Goal: Task Accomplishment & Management: Complete application form

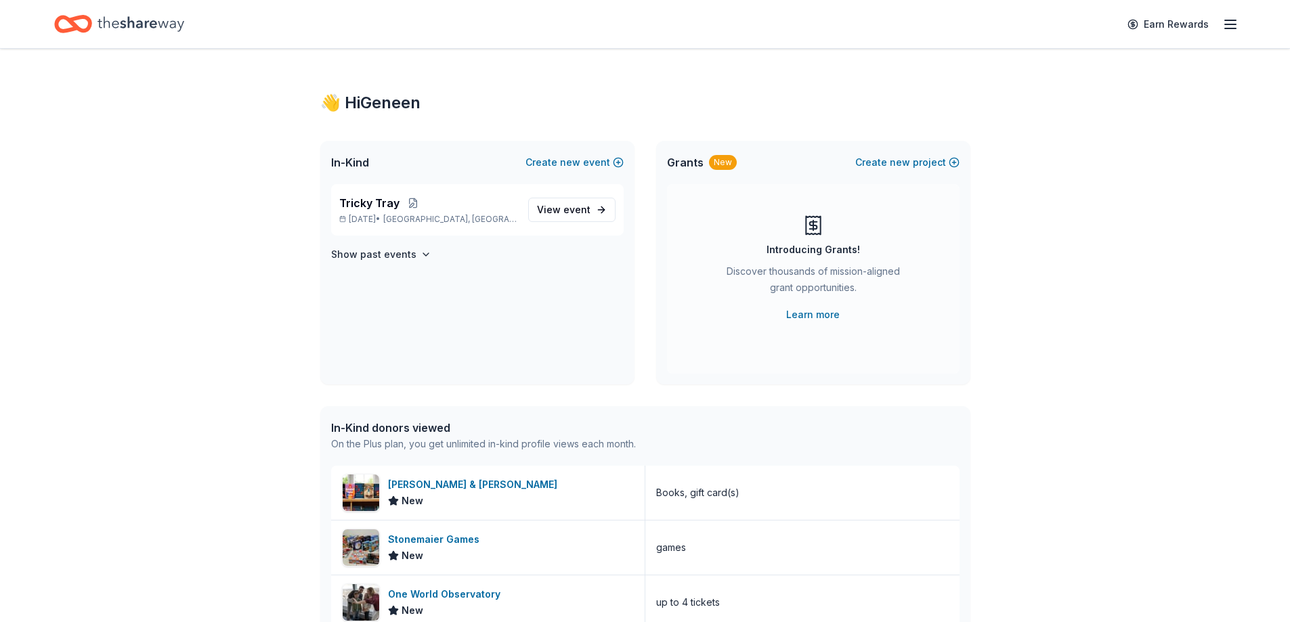
drag, startPoint x: 439, startPoint y: 154, endPoint x: 491, endPoint y: 116, distance: 63.5
click at [491, 116] on div "👋 Hi Geneen In-Kind Create new event Tricky Tray Nov 08, 2025 • New Hamburg, NY…" at bounding box center [645, 521] width 693 height 945
click at [187, 393] on div "👋 Hi Geneen In-Kind Create new event Tricky Tray Nov 08, 2025 • New Hamburg, NY…" at bounding box center [645, 521] width 1290 height 945
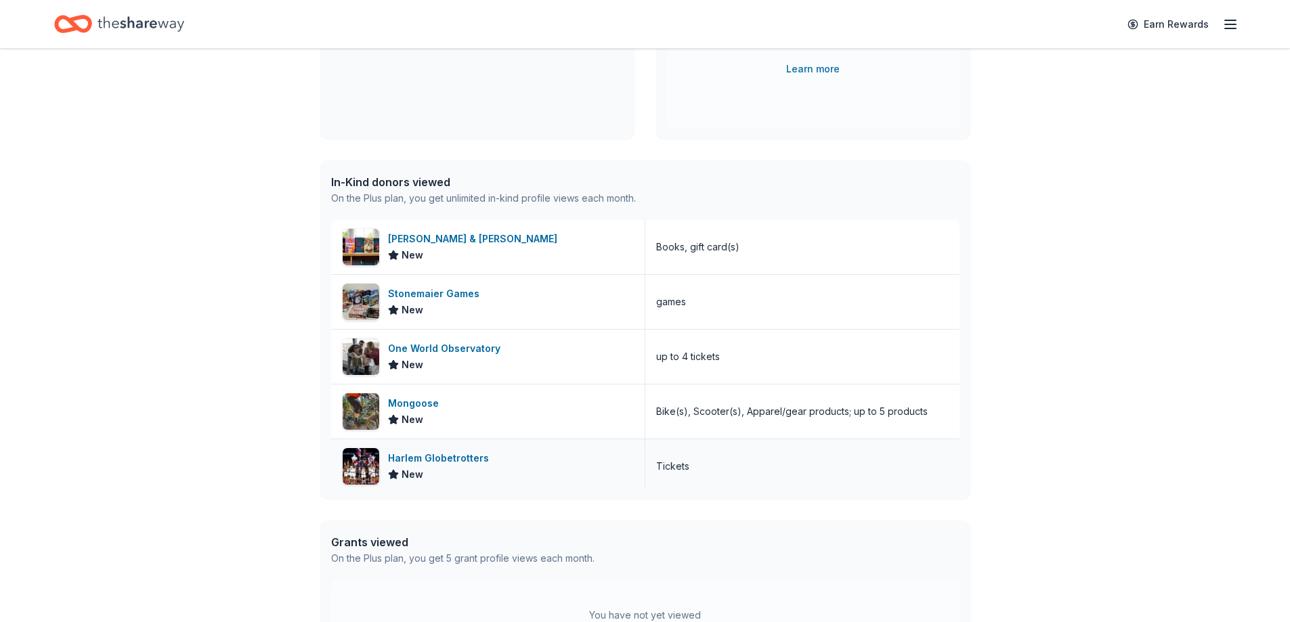
scroll to position [244, 0]
click at [442, 456] on div "Harlem Globetrotters" at bounding box center [441, 460] width 106 height 16
click at [172, 160] on div "👋 Hi Geneen In-Kind Create new event Tricky Tray Nov 08, 2025 • New Hamburg, NY…" at bounding box center [645, 277] width 1290 height 945
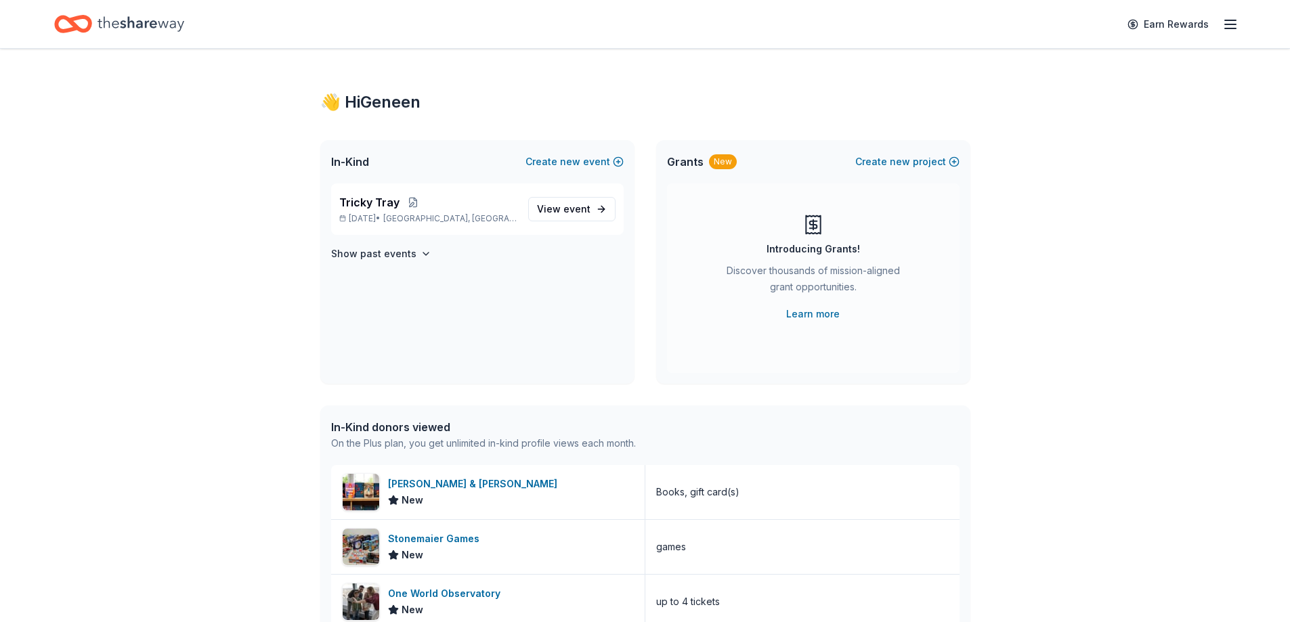
scroll to position [0, 0]
click at [562, 204] on span "View event" at bounding box center [563, 210] width 53 height 16
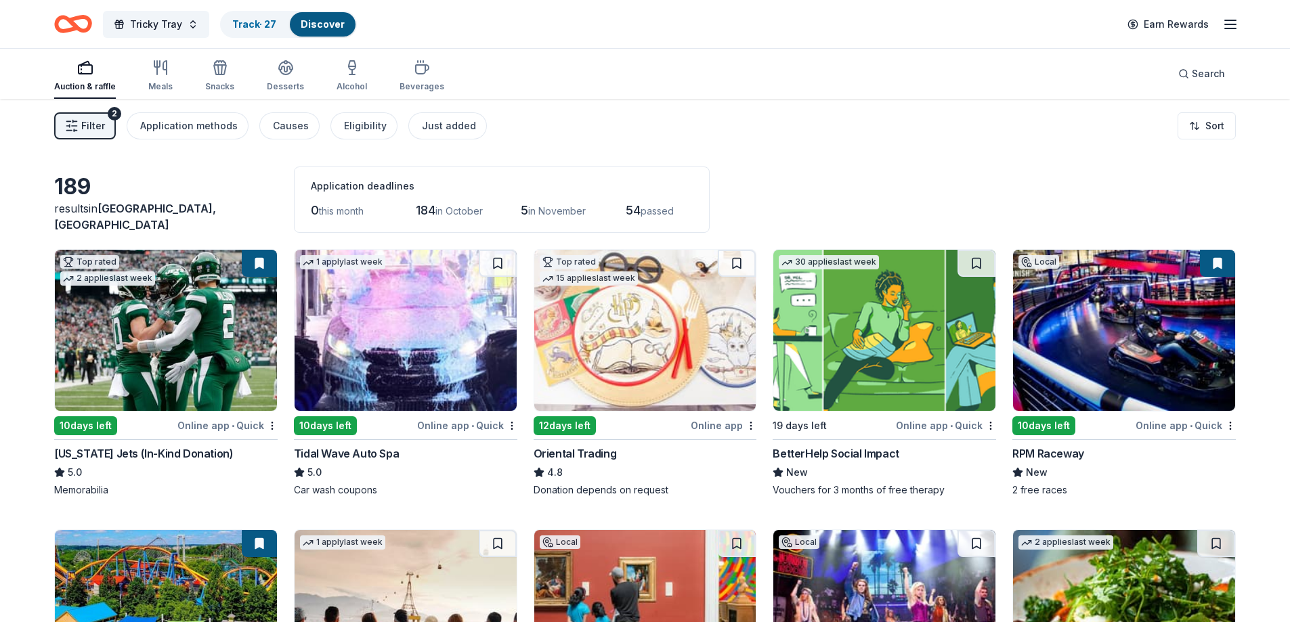
click at [107, 448] on div "New York Jets (In-Kind Donation)" at bounding box center [143, 454] width 179 height 16
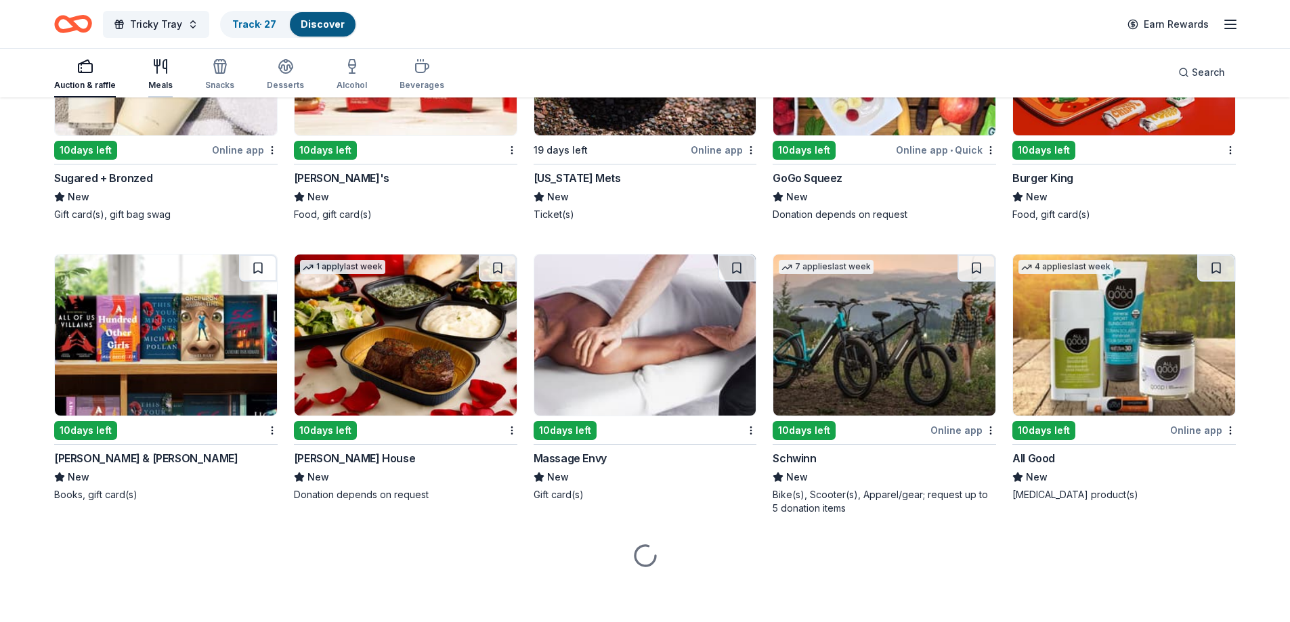
scroll to position [7797, 0]
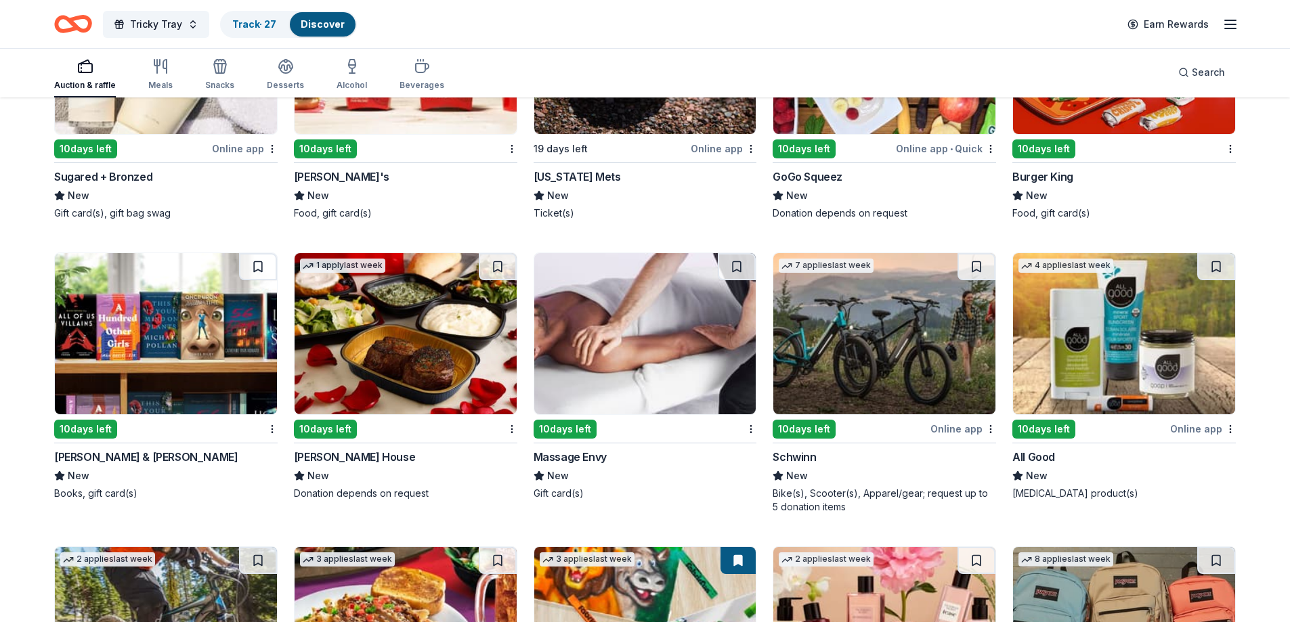
click at [115, 461] on div "Barnes & Noble" at bounding box center [146, 457] width 184 height 16
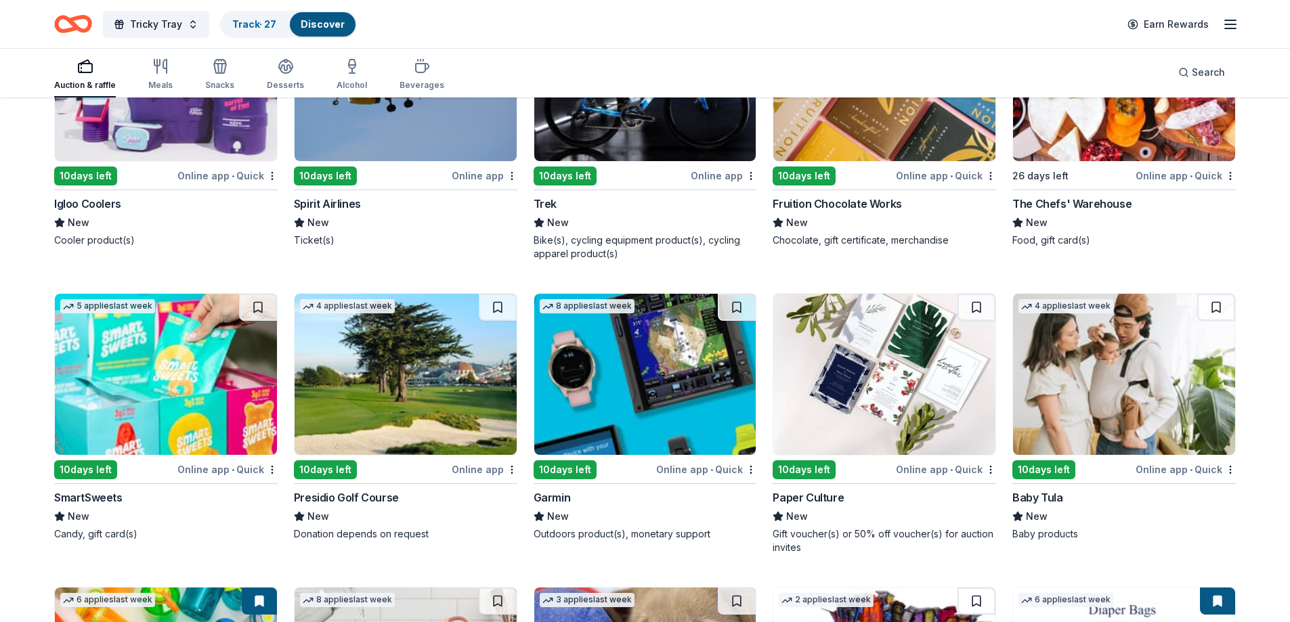
scroll to position [9243, 0]
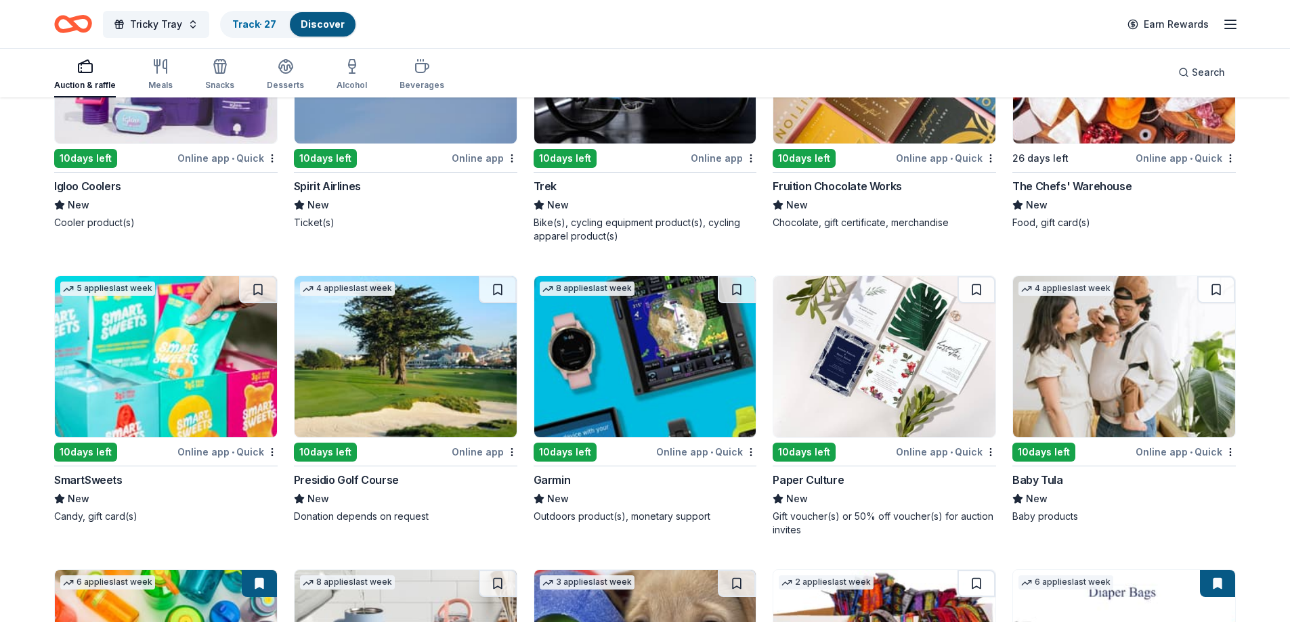
click at [82, 74] on icon "button" at bounding box center [85, 66] width 16 height 16
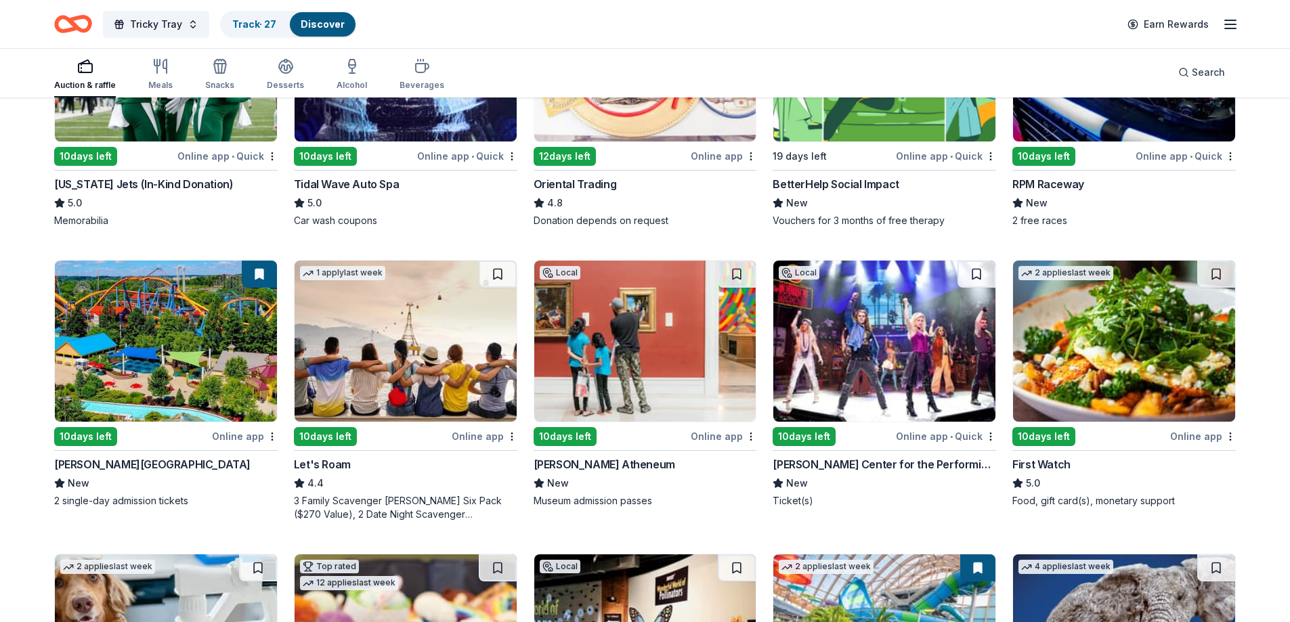
scroll to position [271, 0]
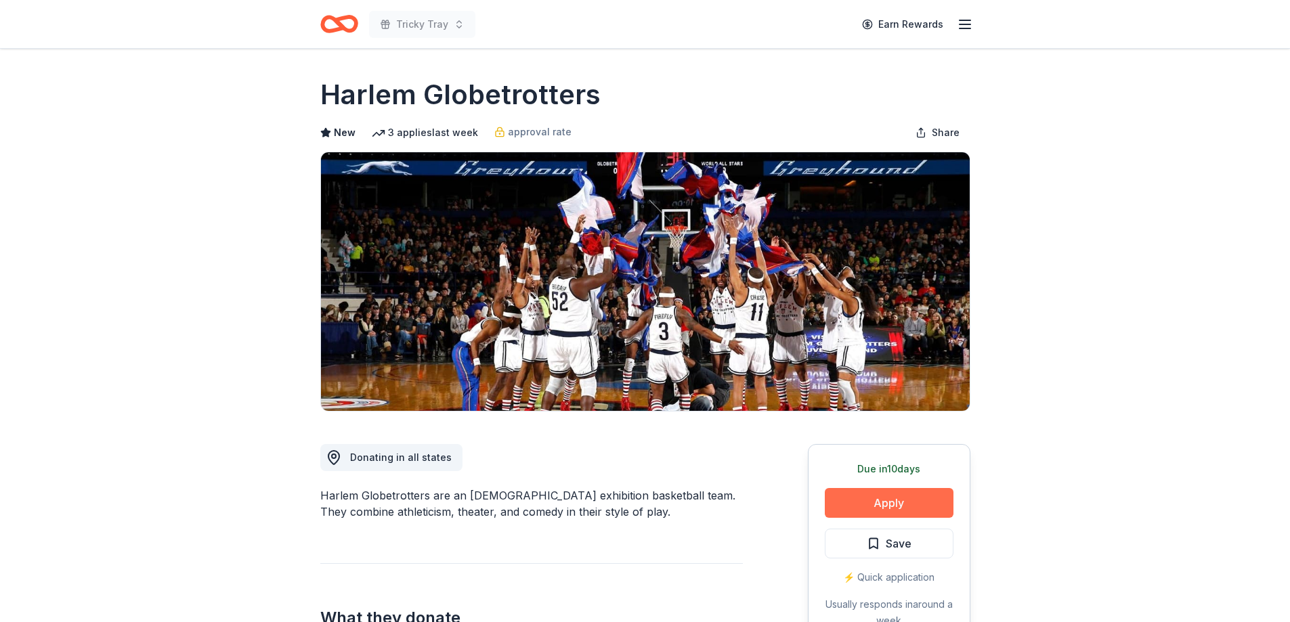
click at [895, 502] on button "Apply" at bounding box center [889, 503] width 129 height 30
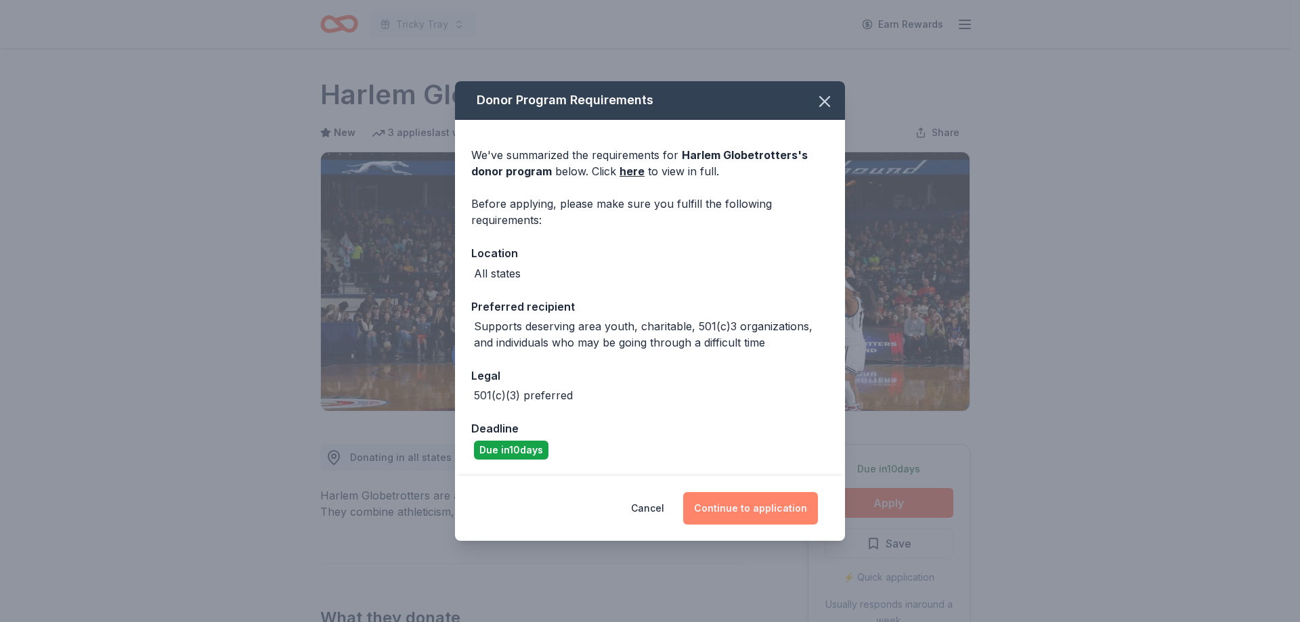
click at [762, 505] on button "Continue to application" at bounding box center [750, 508] width 135 height 33
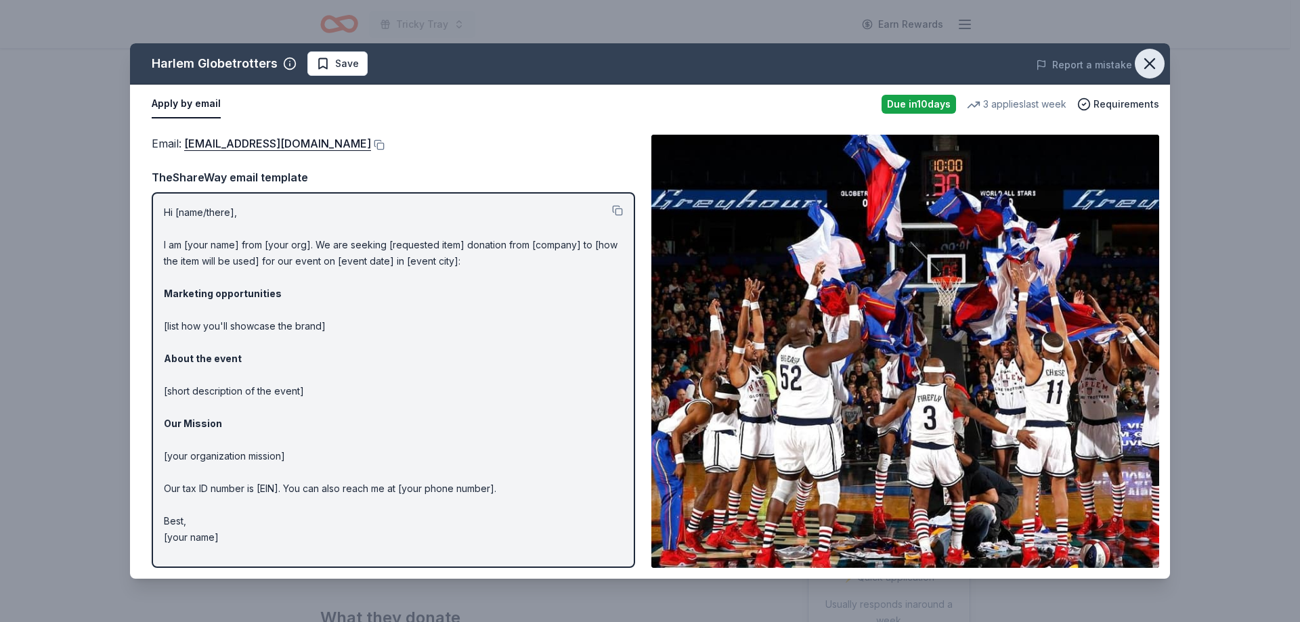
click at [1154, 70] on icon "button" at bounding box center [1149, 63] width 19 height 19
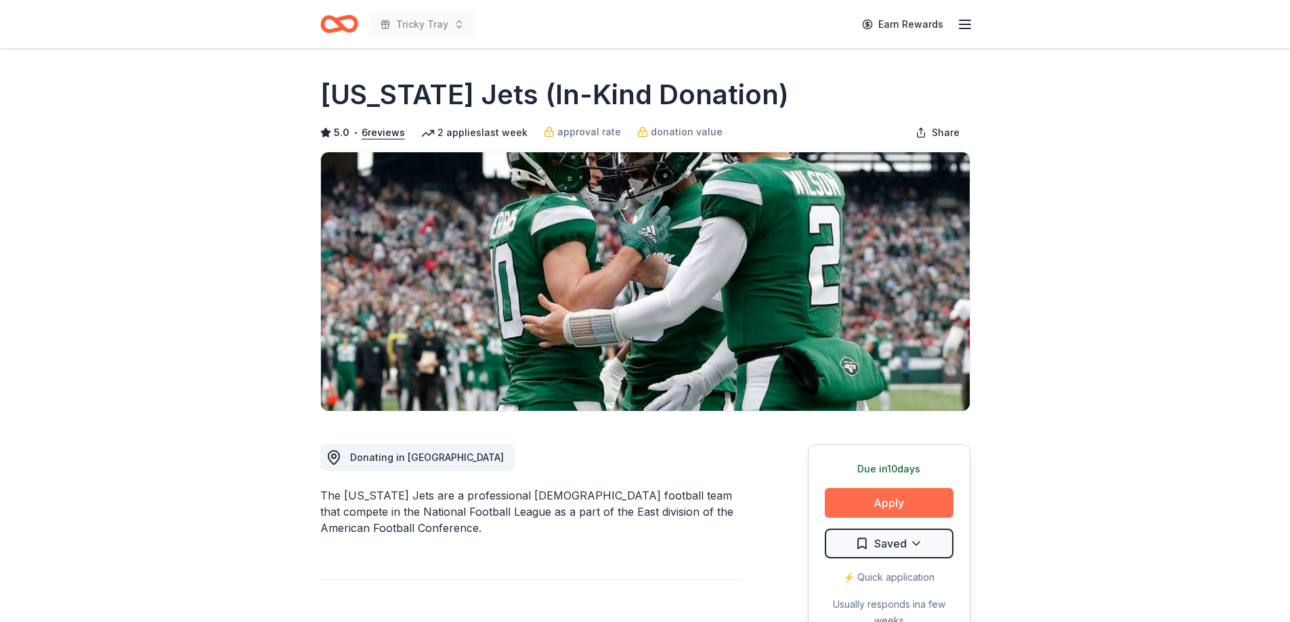
click at [870, 499] on button "Apply" at bounding box center [889, 503] width 129 height 30
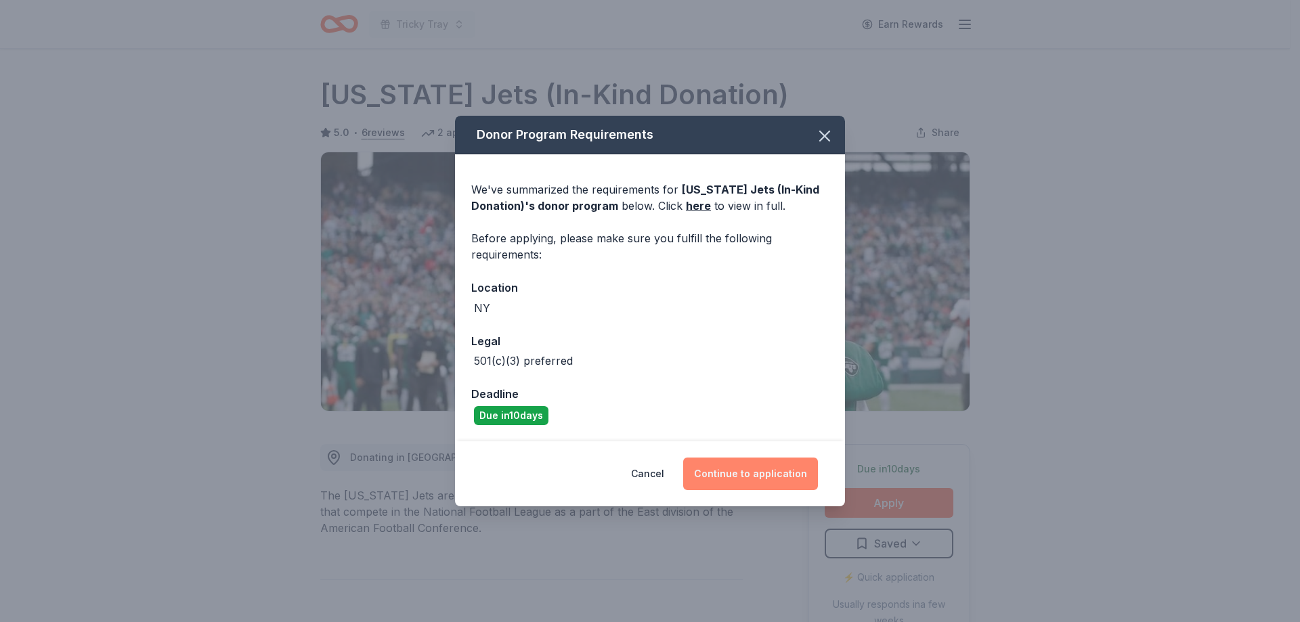
click at [727, 469] on button "Continue to application" at bounding box center [750, 474] width 135 height 33
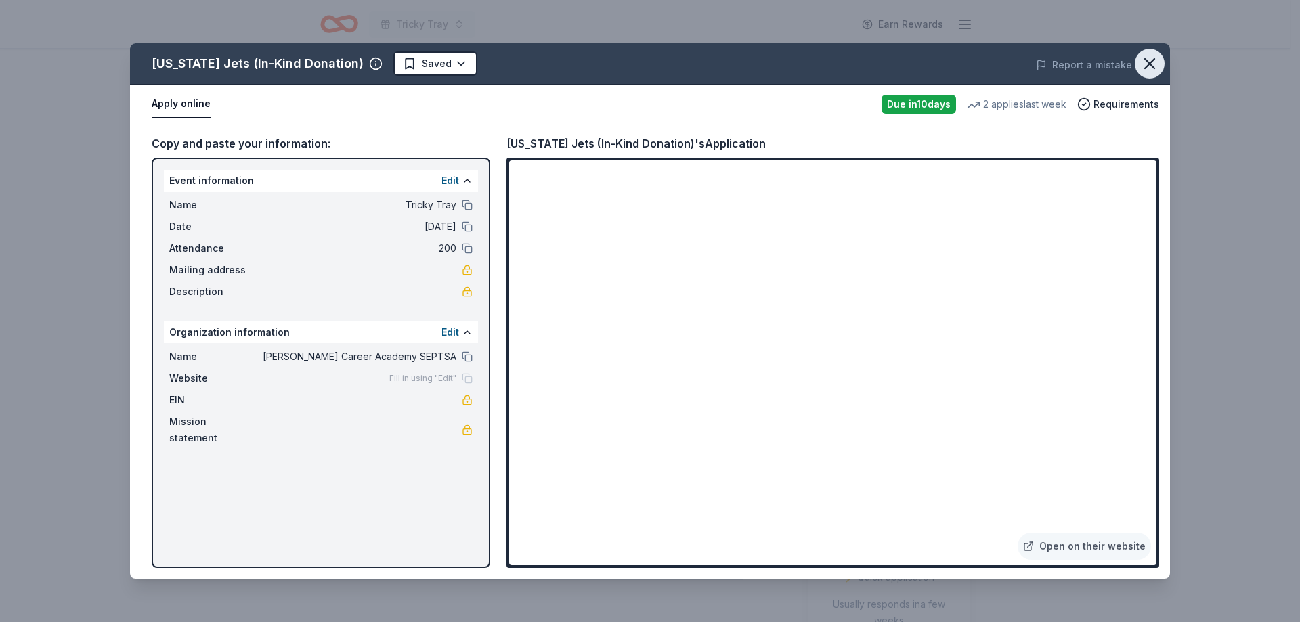
click at [1153, 60] on icon "button" at bounding box center [1149, 63] width 9 height 9
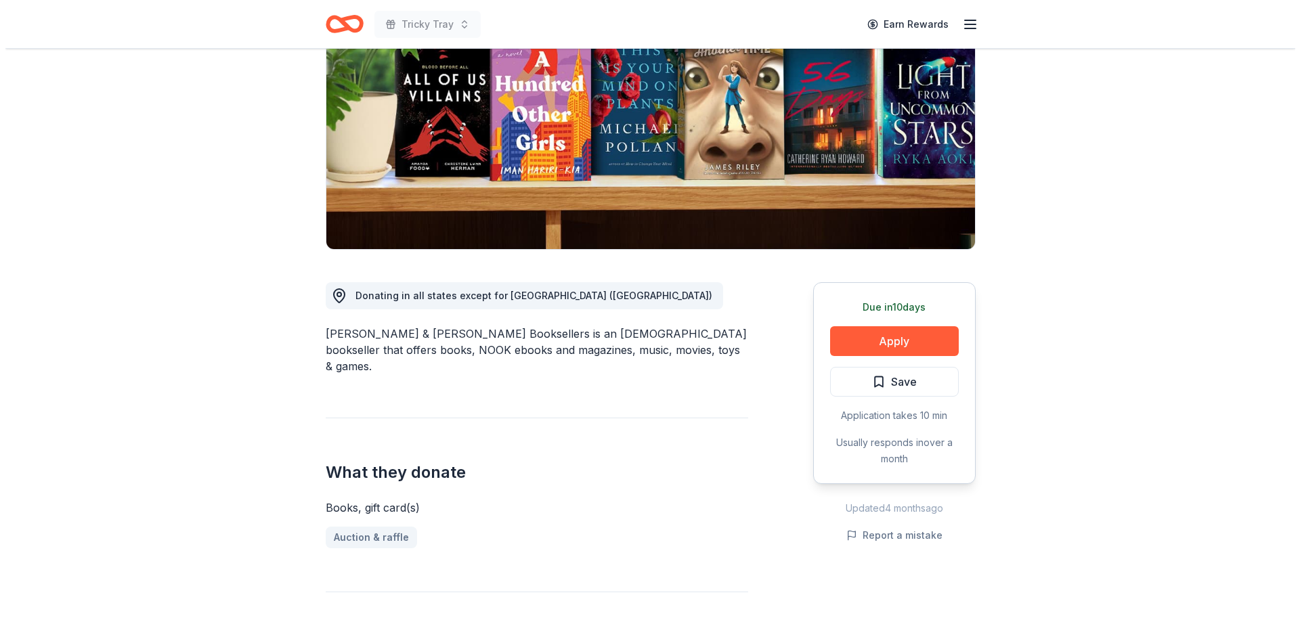
scroll to position [271, 0]
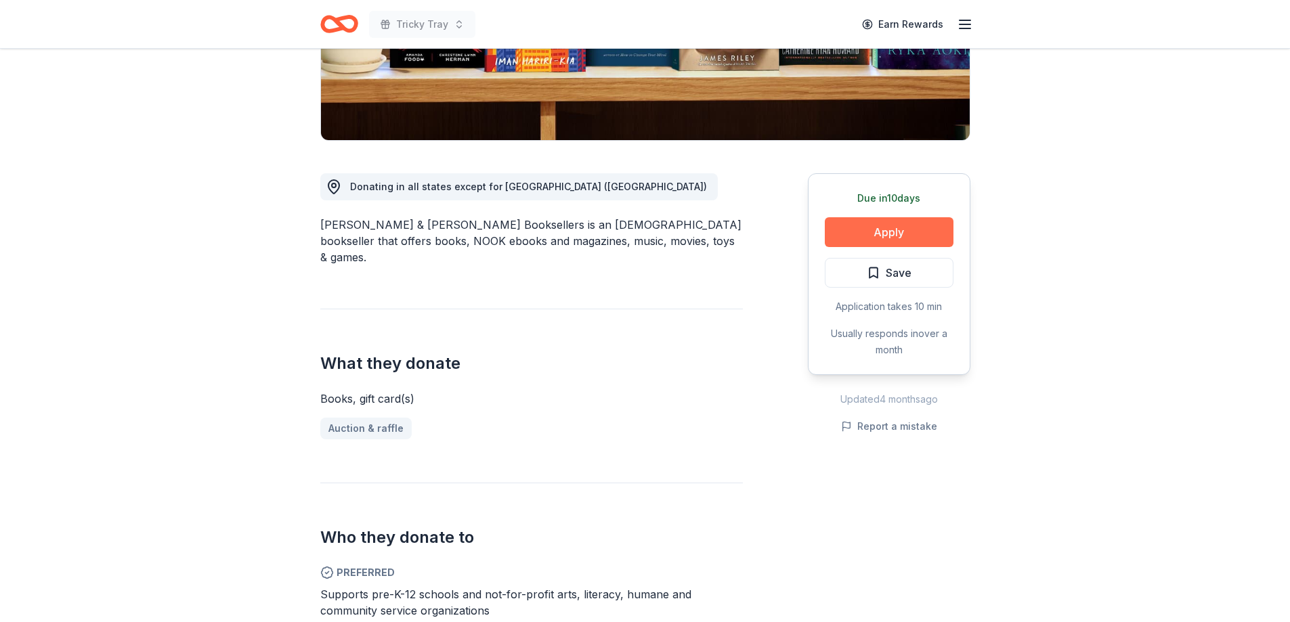
click at [898, 230] on button "Apply" at bounding box center [889, 232] width 129 height 30
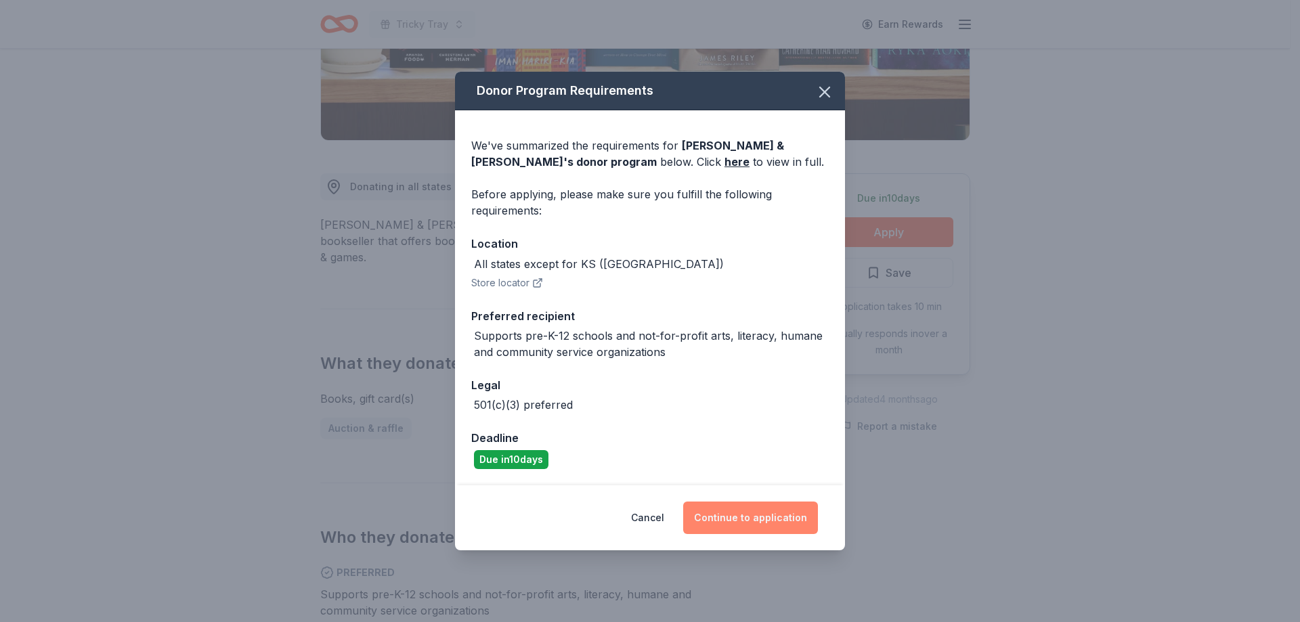
click at [745, 526] on button "Continue to application" at bounding box center [750, 518] width 135 height 33
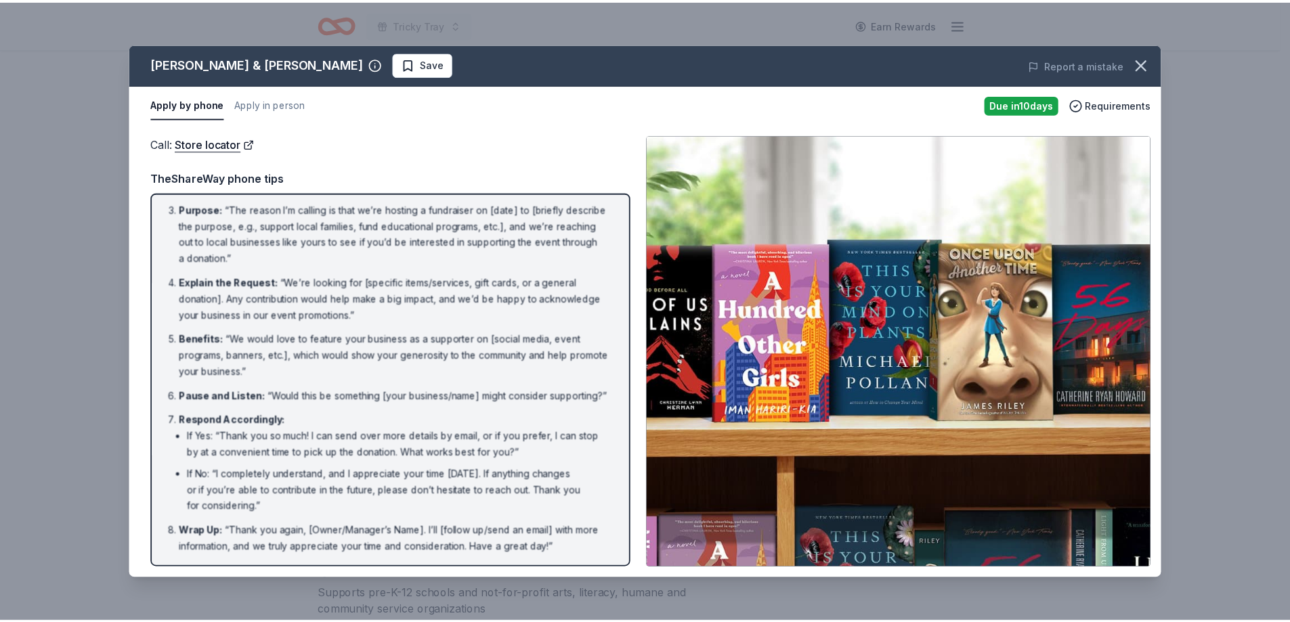
scroll to position [0, 0]
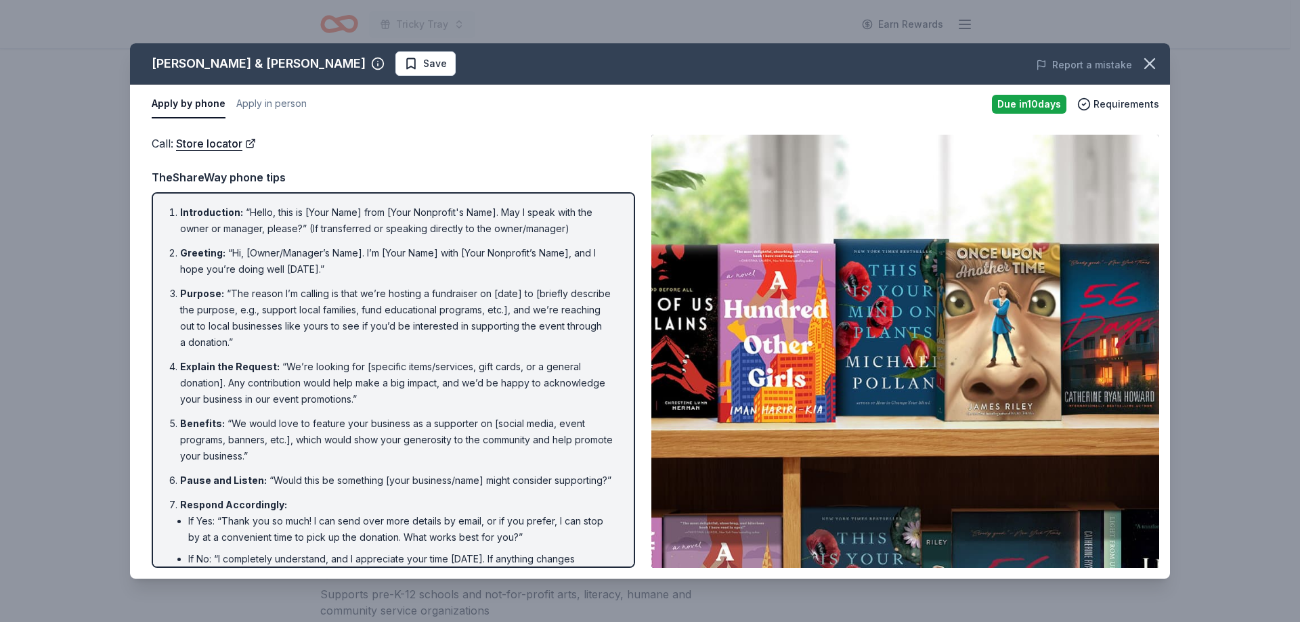
click at [192, 103] on button "Apply by phone" at bounding box center [189, 104] width 74 height 28
click at [1147, 64] on icon "button" at bounding box center [1149, 63] width 19 height 19
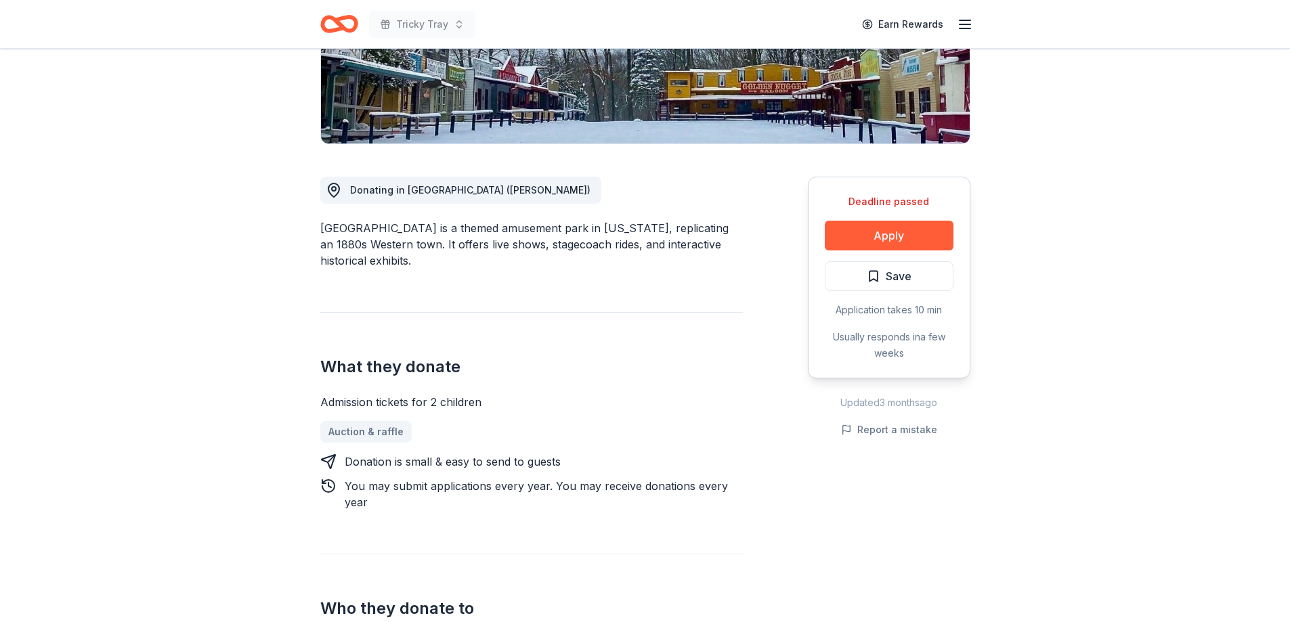
scroll to position [271, 0]
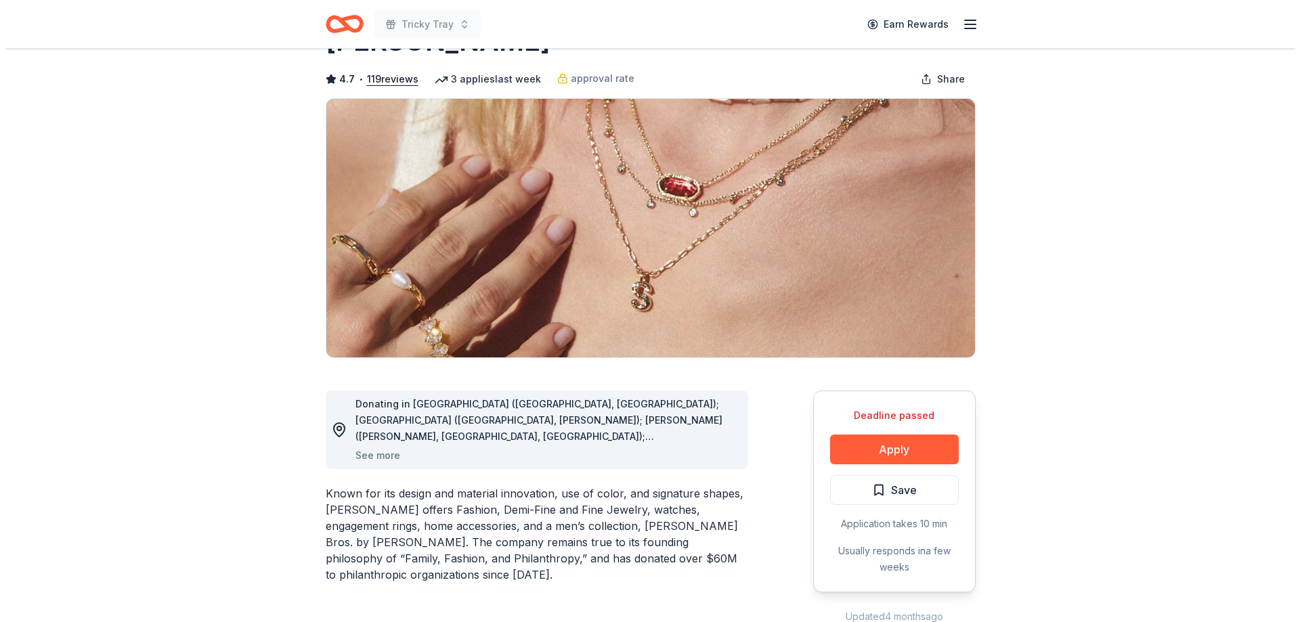
scroll to position [54, 0]
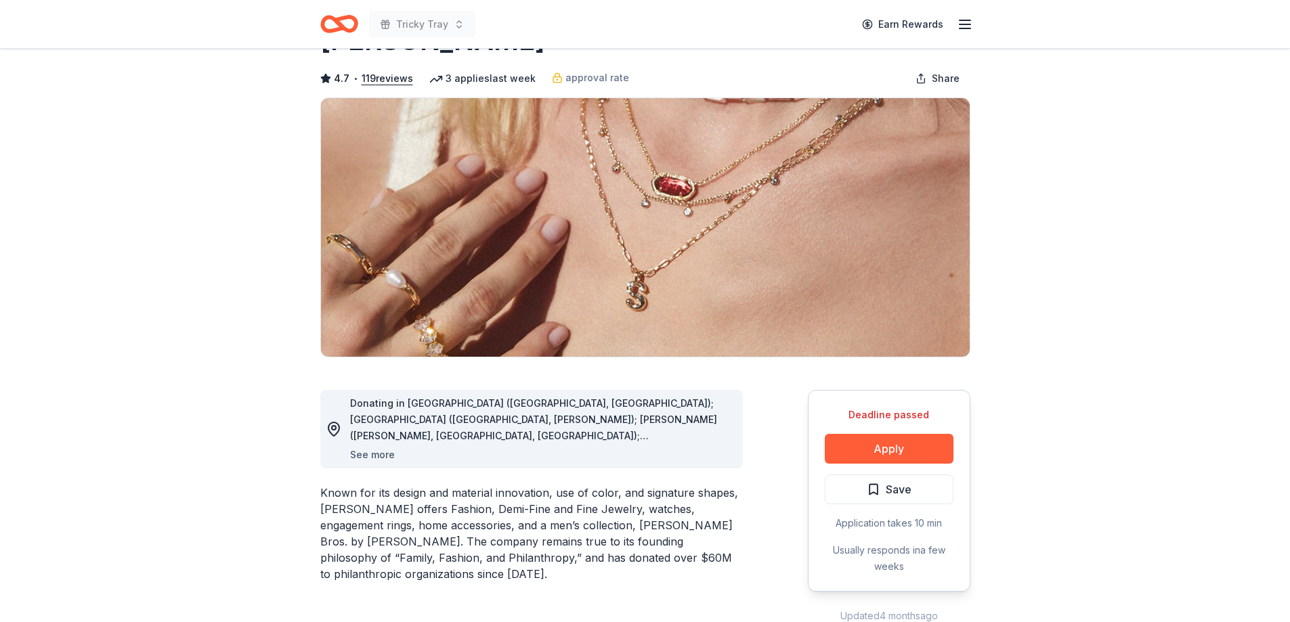
click at [372, 455] on button "See more" at bounding box center [372, 455] width 45 height 16
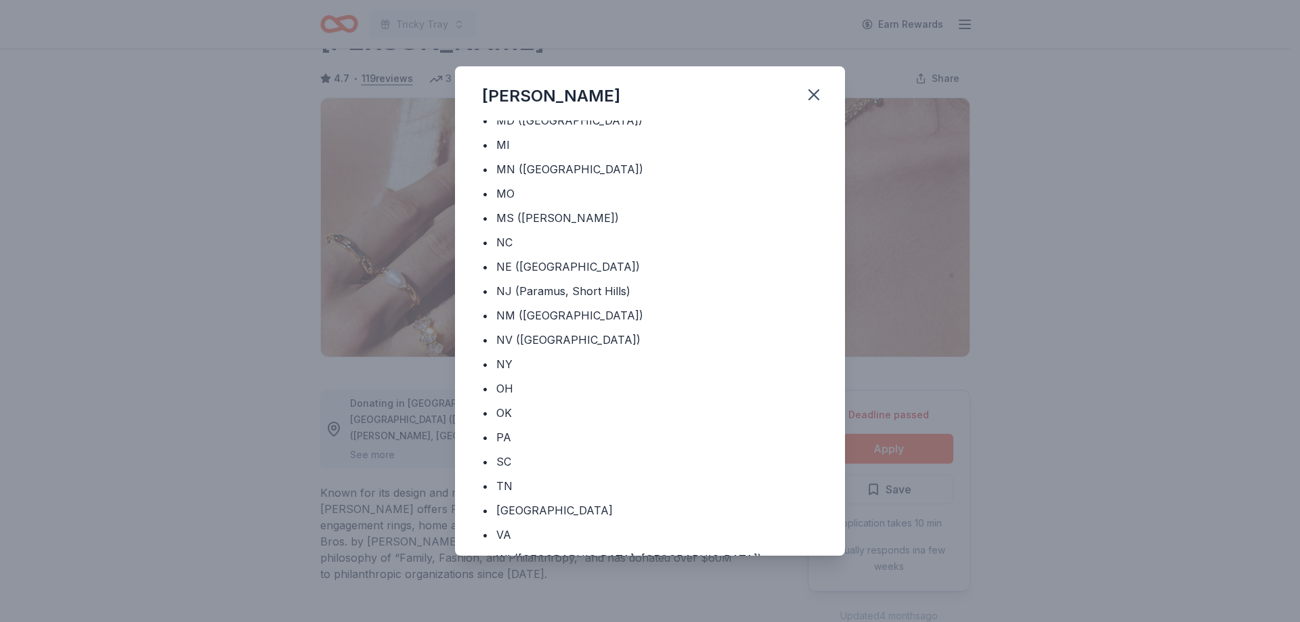
scroll to position [458, 0]
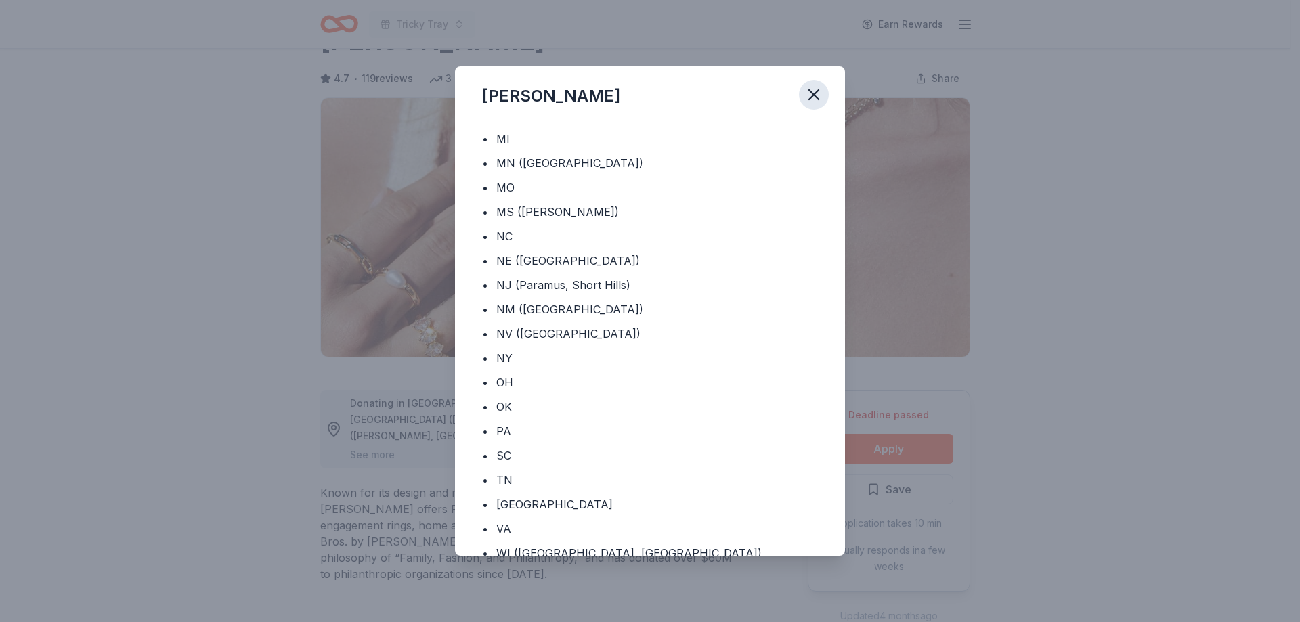
click at [813, 96] on icon "button" at bounding box center [813, 94] width 9 height 9
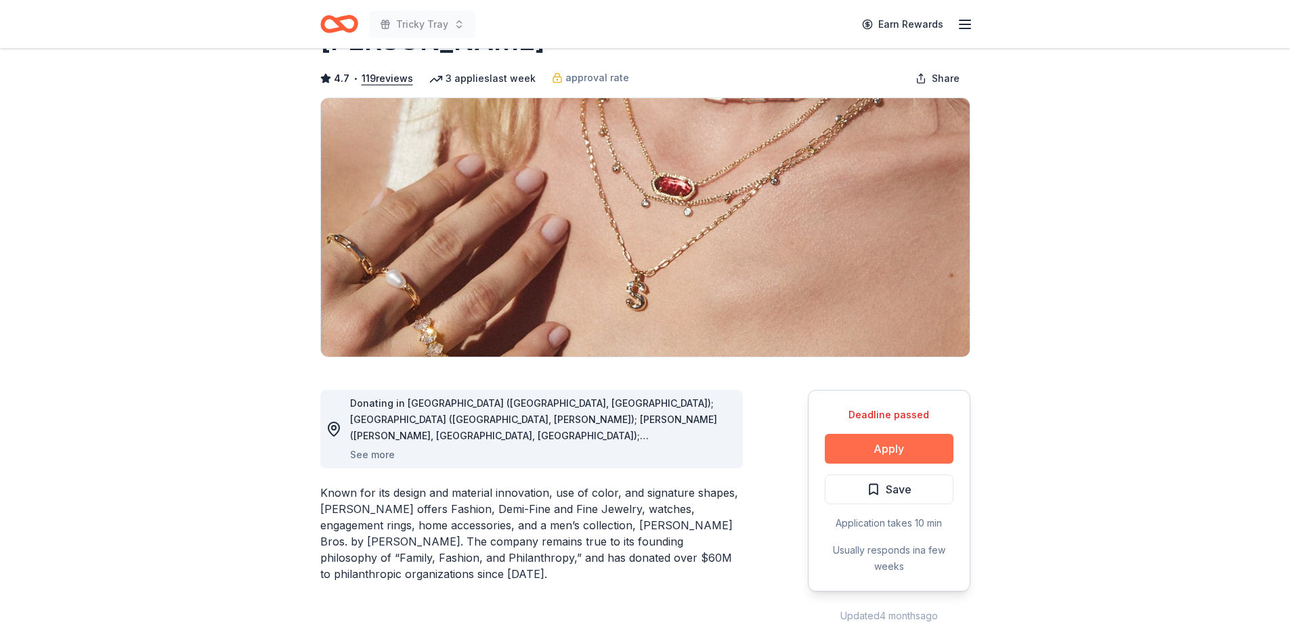
click at [857, 448] on button "Apply" at bounding box center [889, 449] width 129 height 30
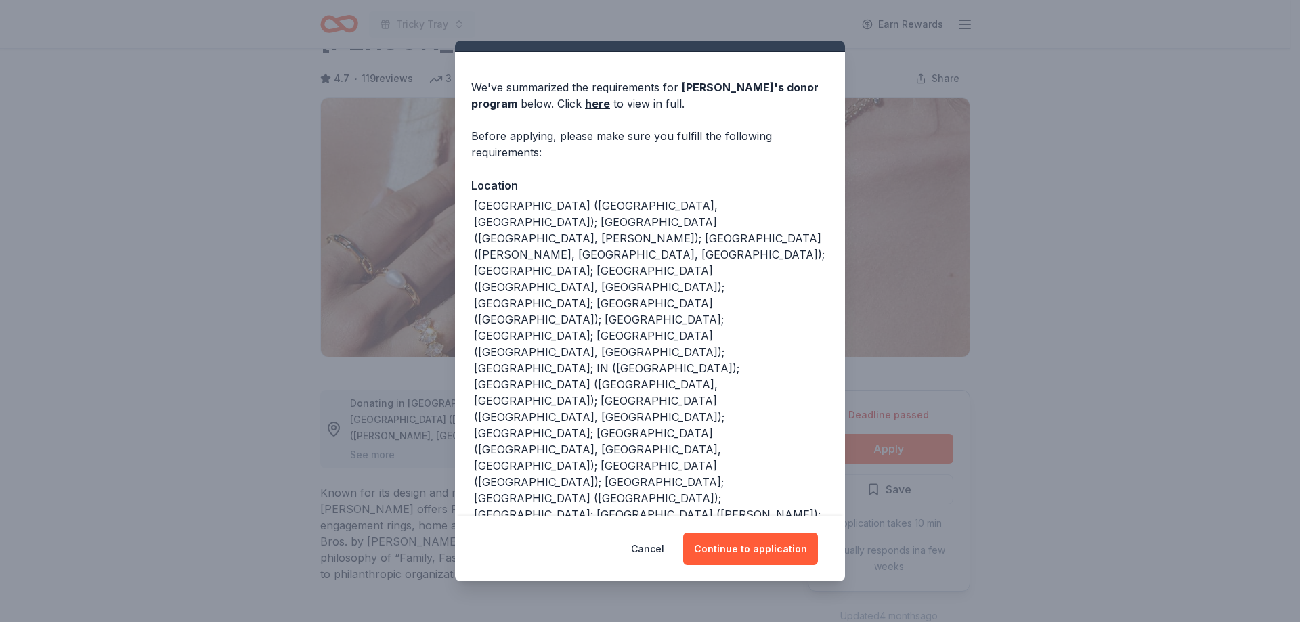
scroll to position [51, 0]
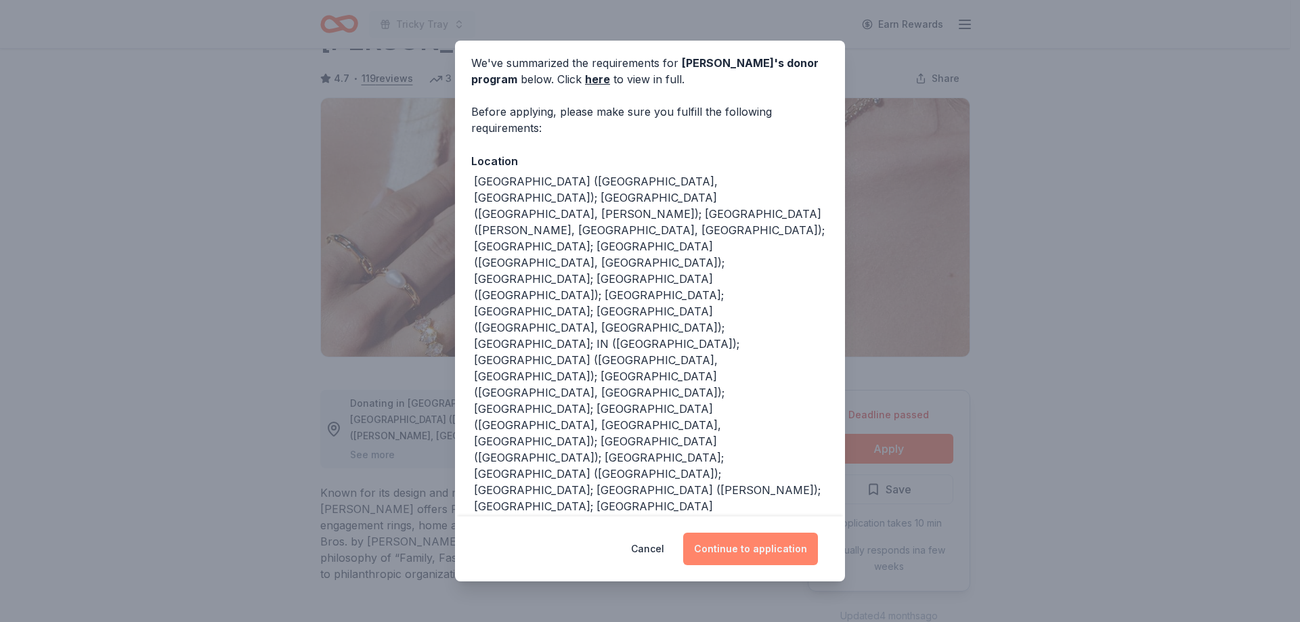
click at [734, 549] on button "Continue to application" at bounding box center [750, 549] width 135 height 33
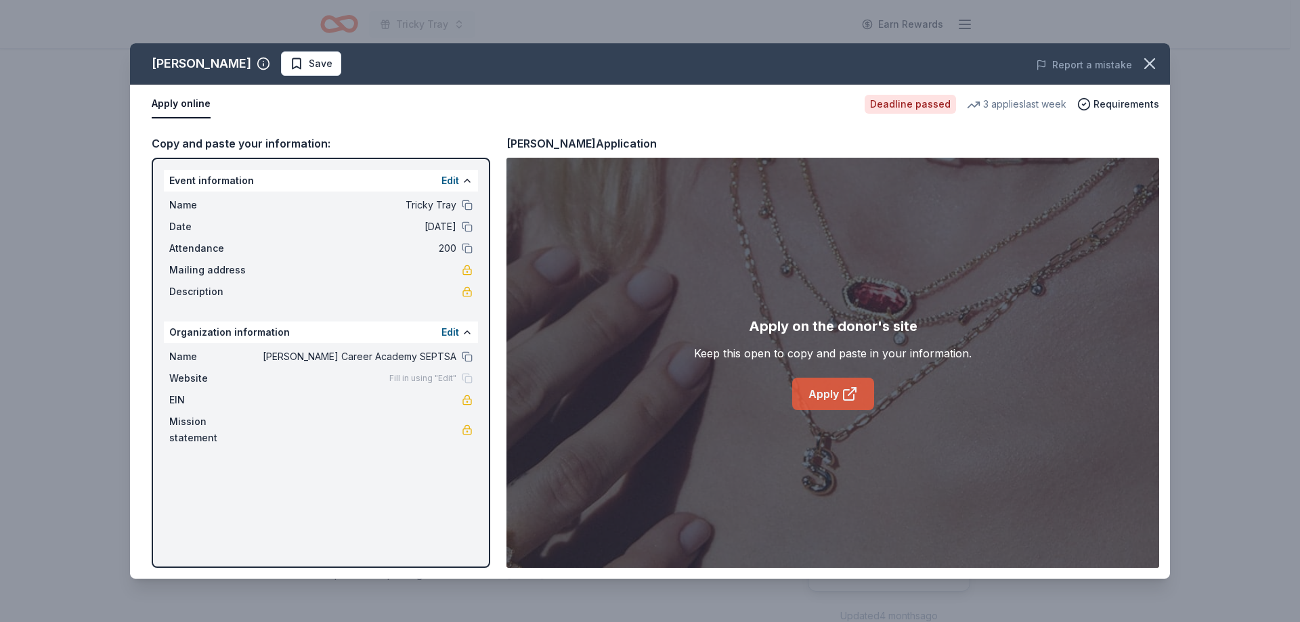
click at [836, 396] on link "Apply" at bounding box center [833, 394] width 82 height 33
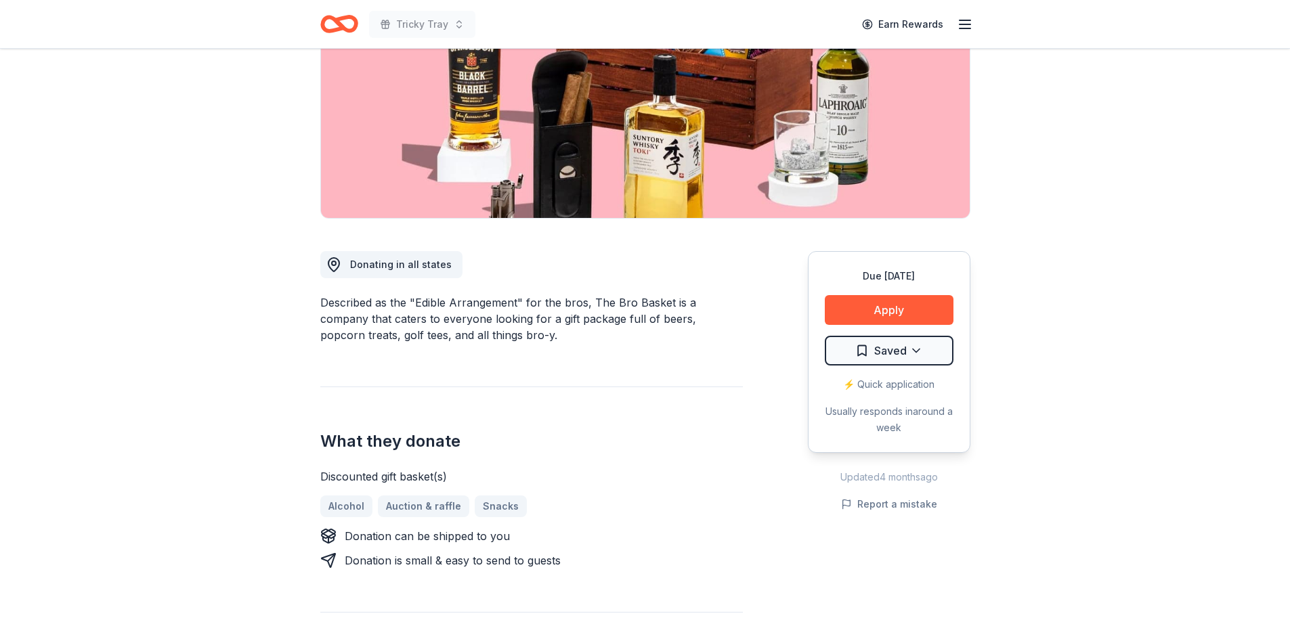
scroll to position [217, 0]
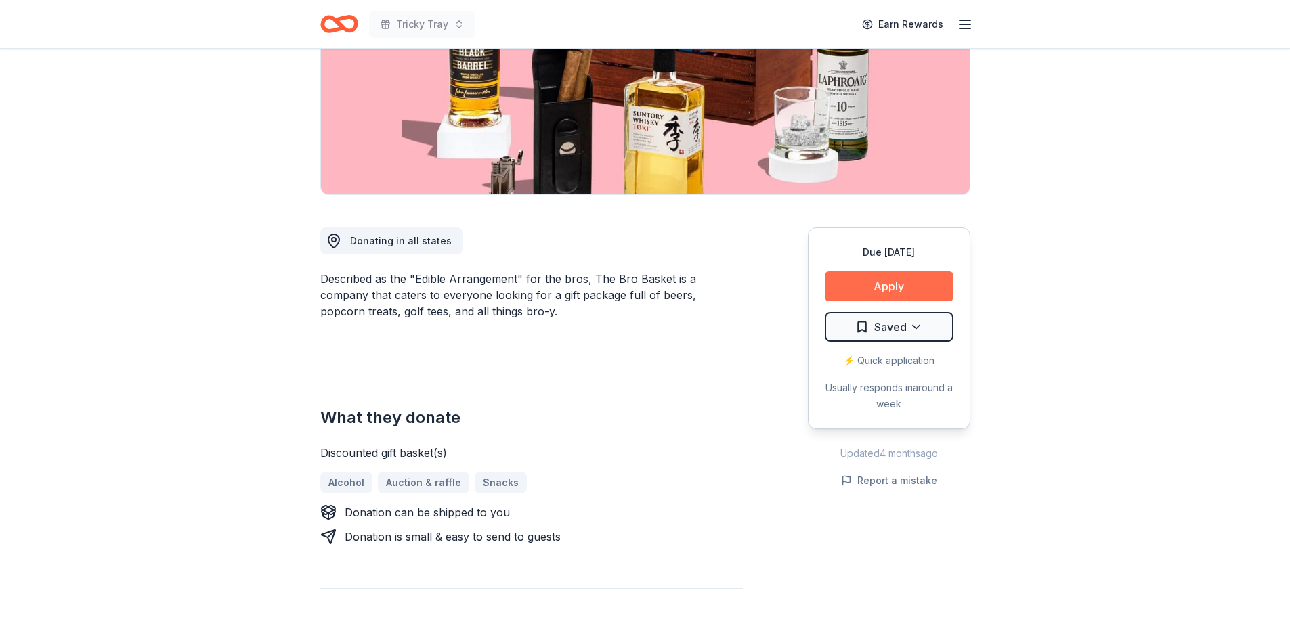
click at [870, 288] on button "Apply" at bounding box center [889, 287] width 129 height 30
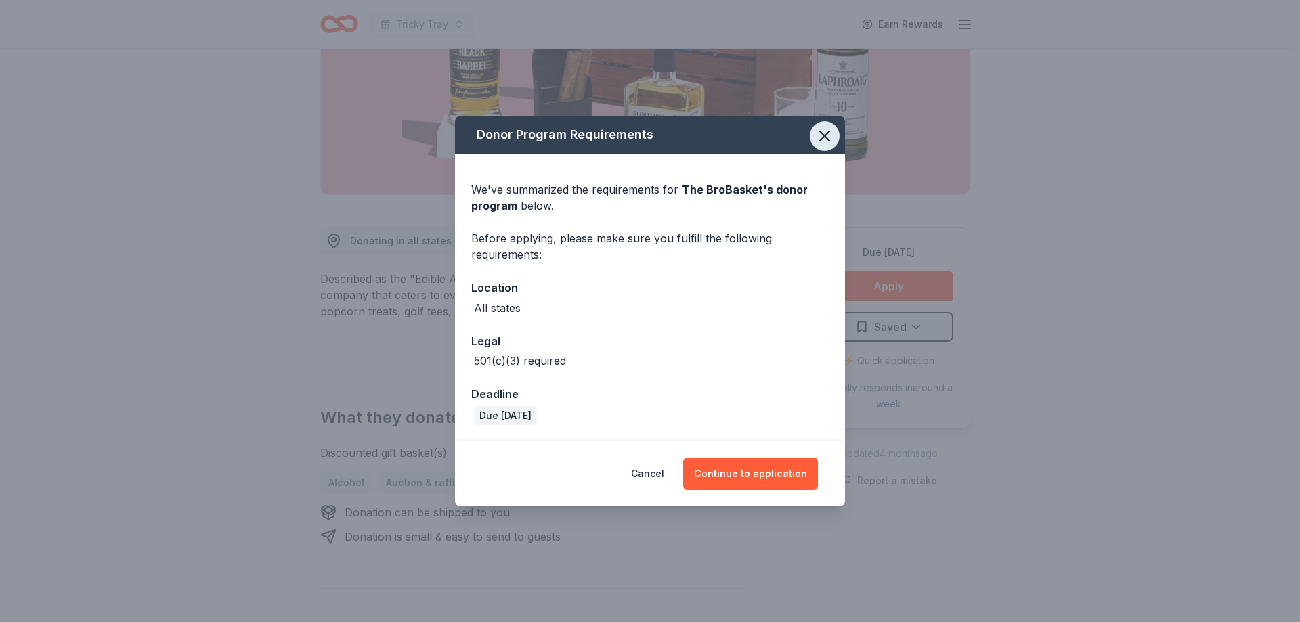
click at [825, 145] on icon "button" at bounding box center [824, 136] width 19 height 19
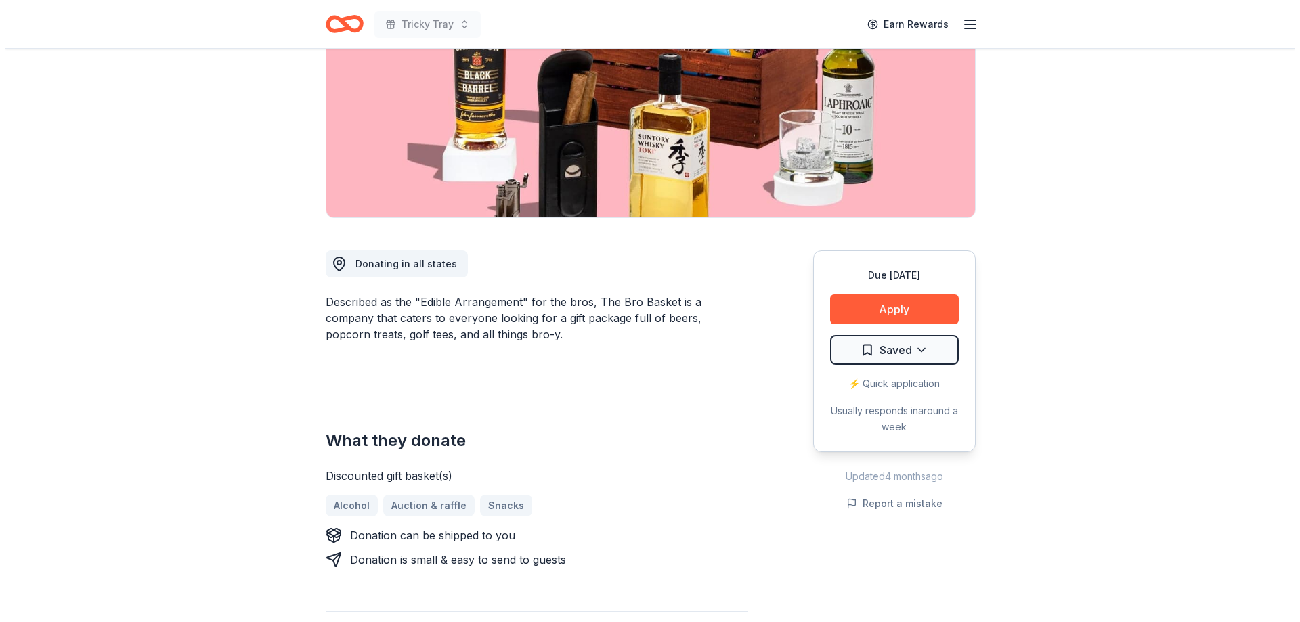
scroll to position [190, 0]
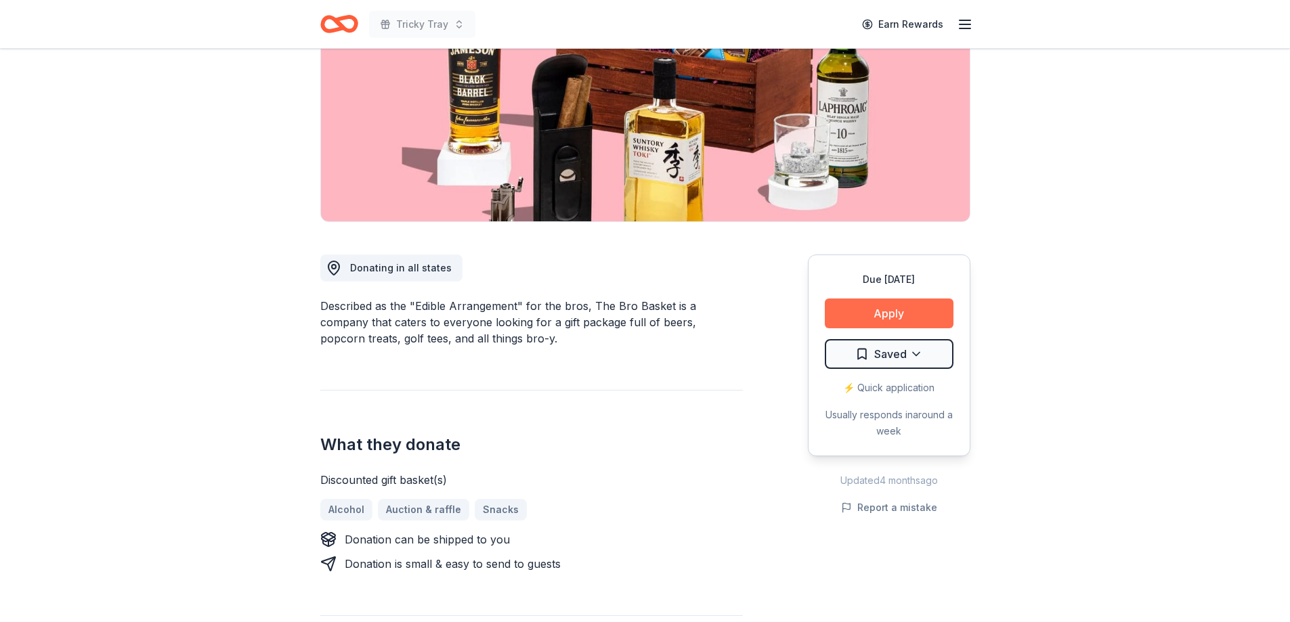
click at [916, 316] on button "Apply" at bounding box center [889, 314] width 129 height 30
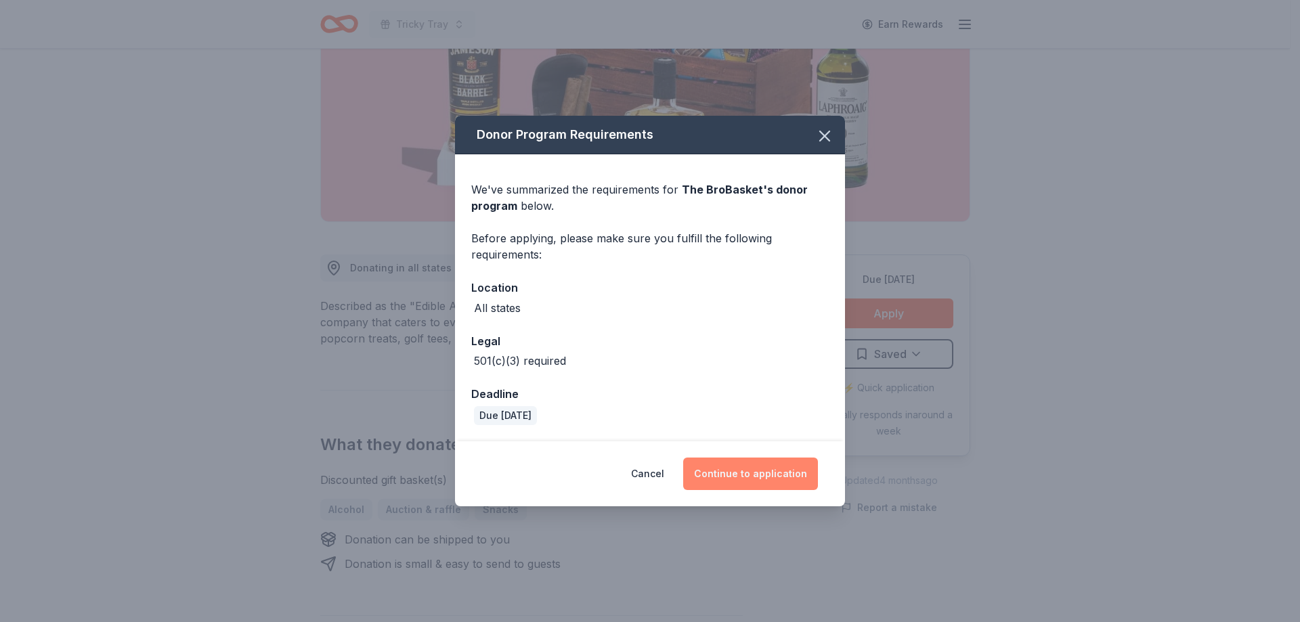
click at [756, 481] on button "Continue to application" at bounding box center [750, 474] width 135 height 33
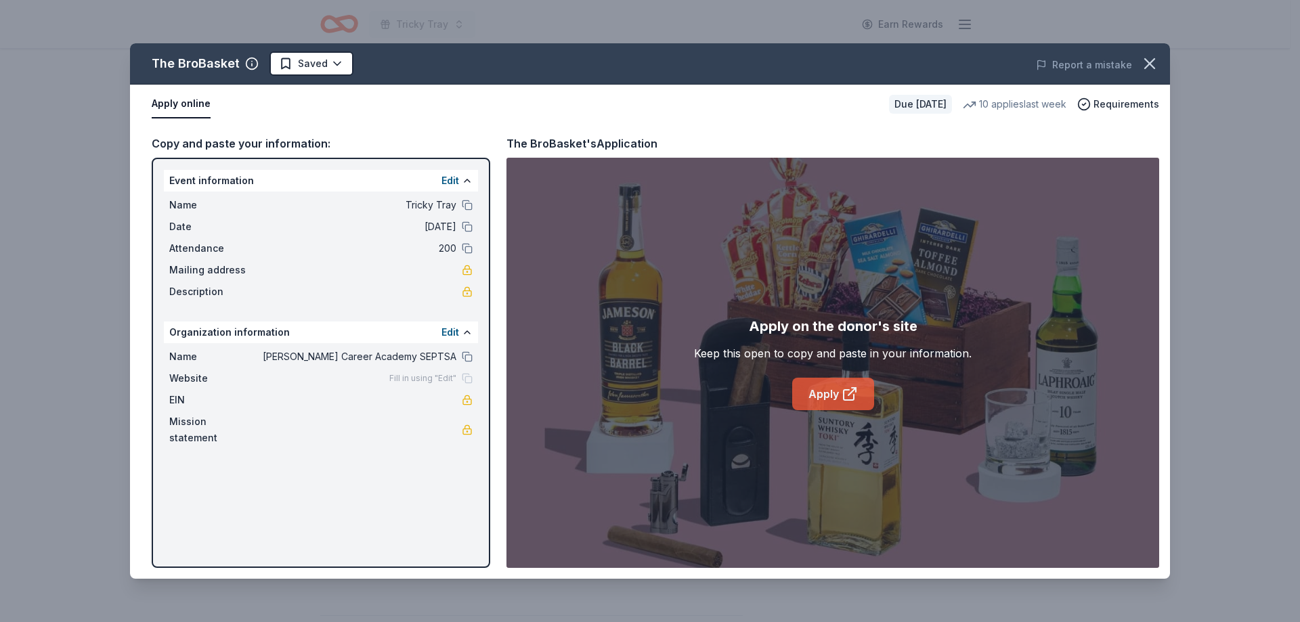
click at [814, 389] on link "Apply" at bounding box center [833, 394] width 82 height 33
